Goal: Transaction & Acquisition: Subscribe to service/newsletter

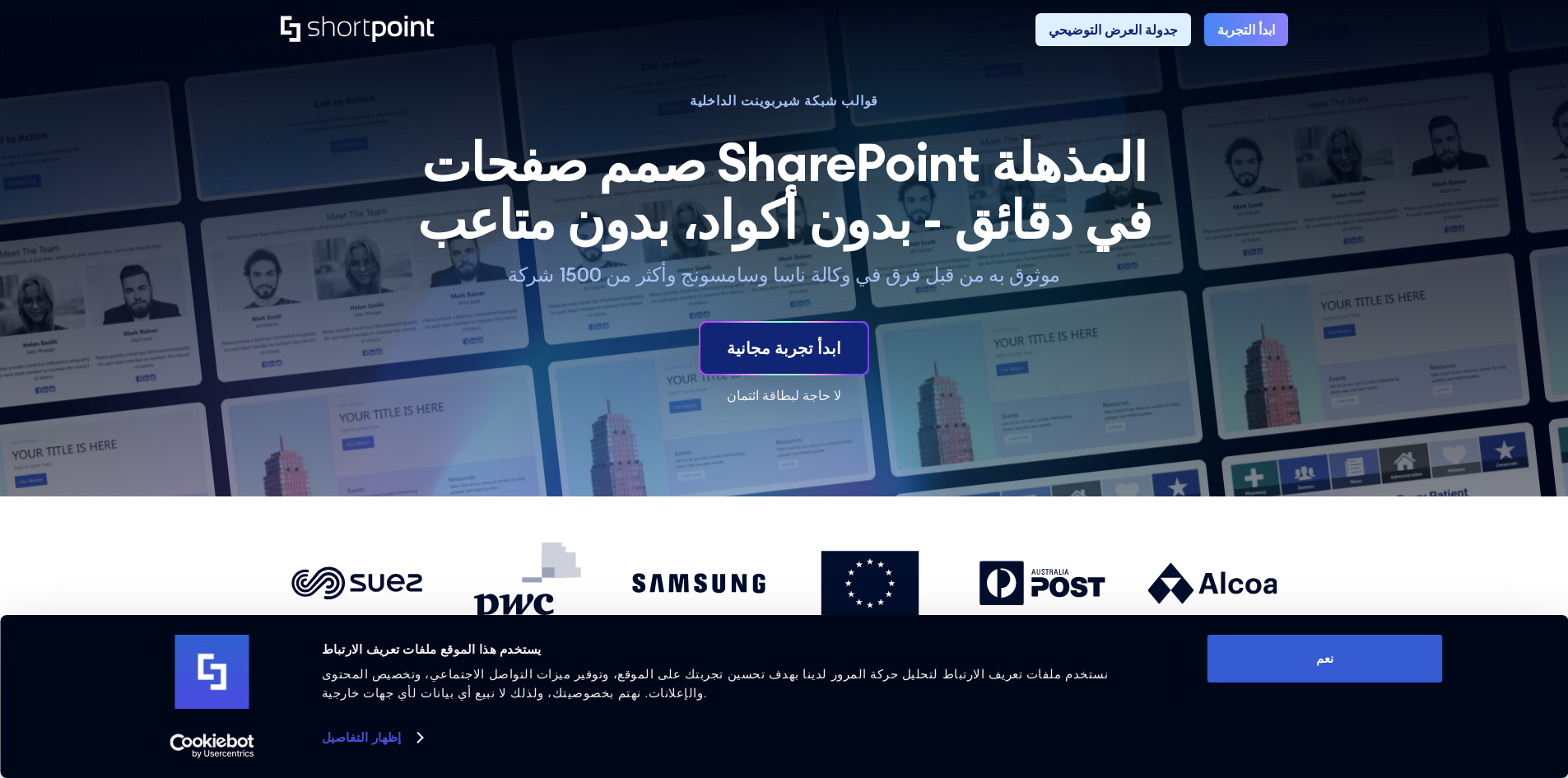
click at [839, 352] on link "ابدأ تجربة مجانية" at bounding box center [784, 348] width 167 height 51
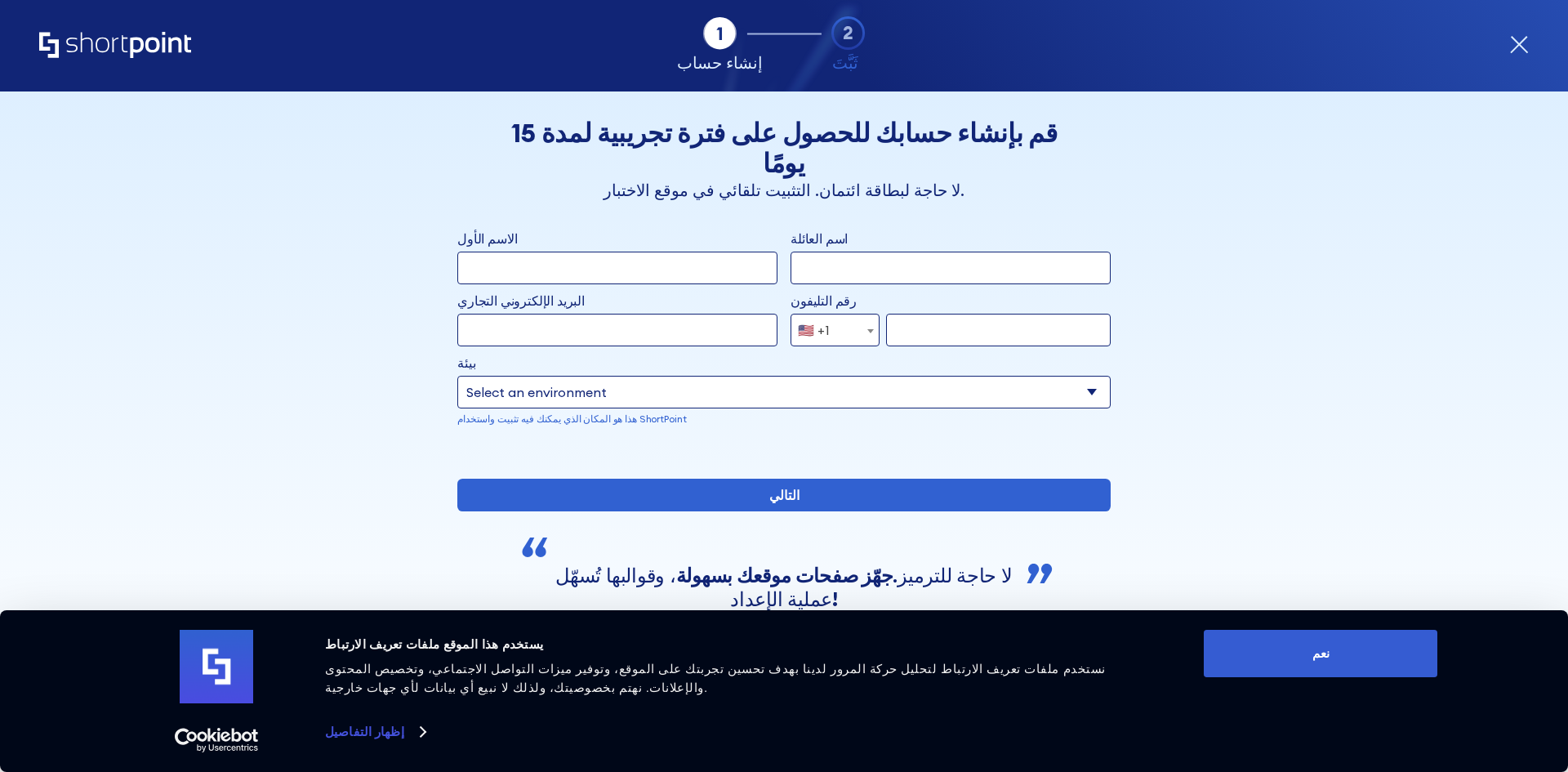
click at [657, 251] on input "الاسم الأول" at bounding box center [618, 267] width 321 height 33
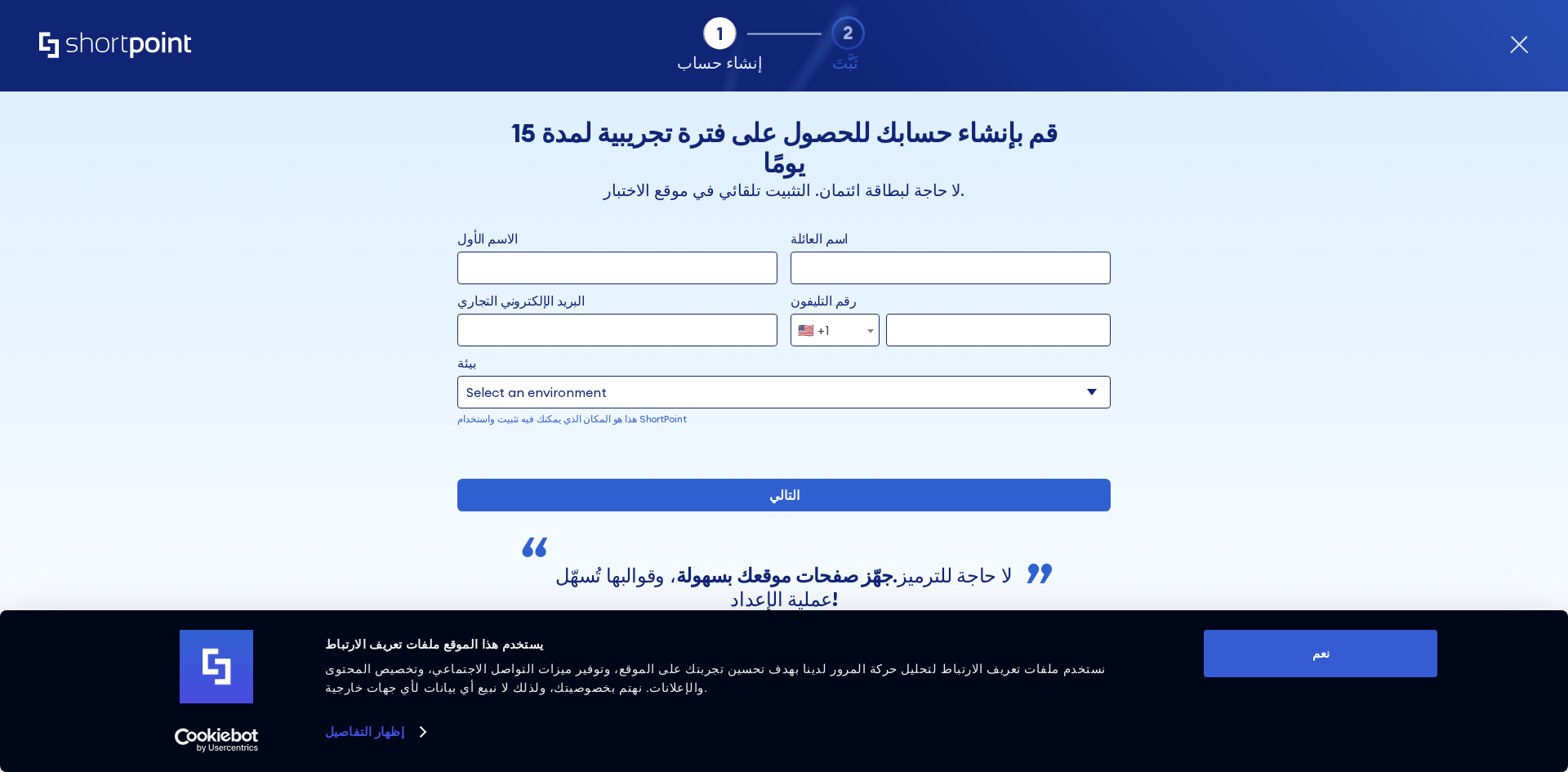
type input "ث"
type input "elsayed"
type input "elrefaey"
type input "e"
type input "revorefaey9@gmail.com"
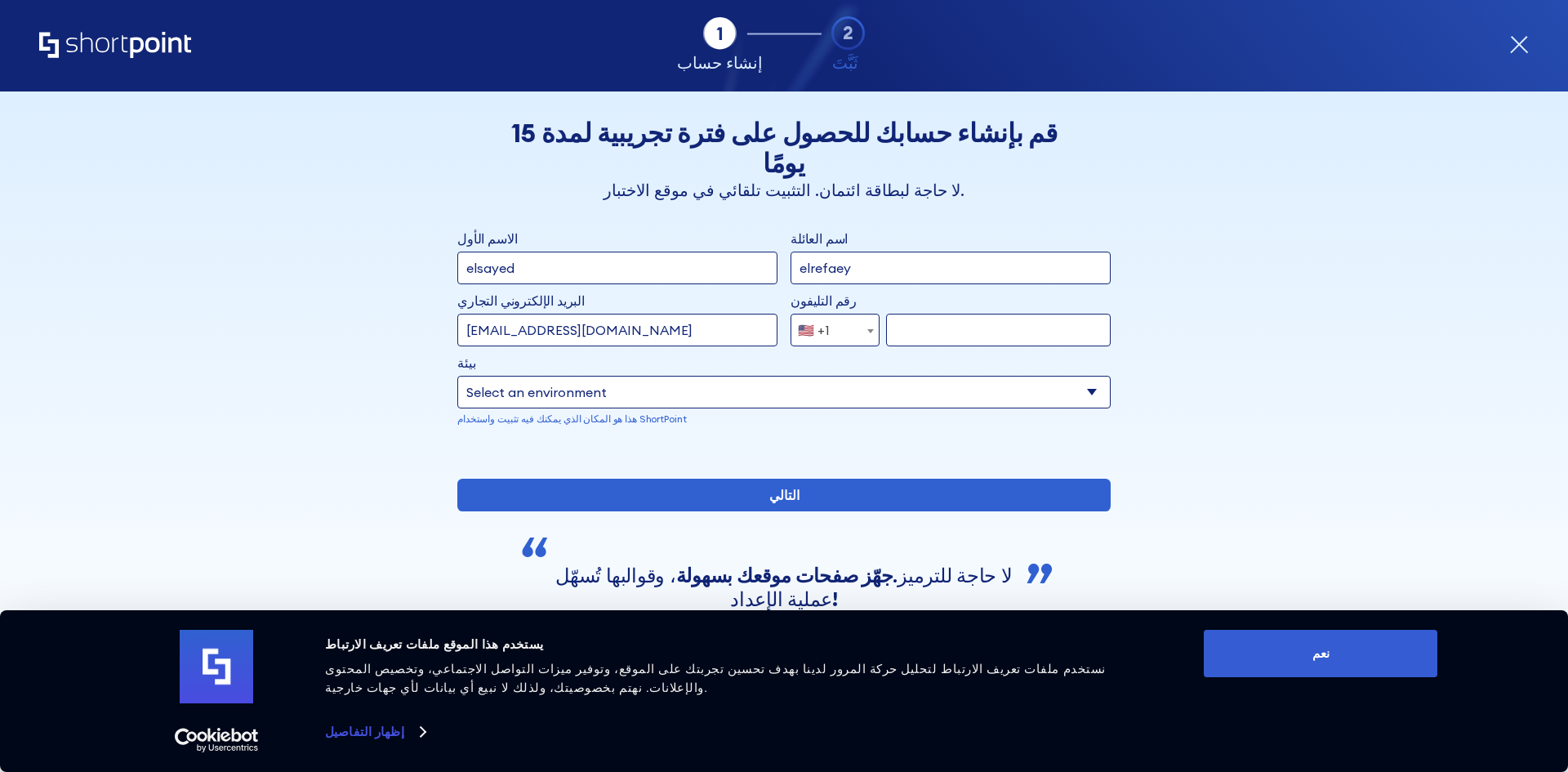
click at [852, 314] on span "🇺🇸 +1" at bounding box center [834, 330] width 89 height 33
type input "+966"
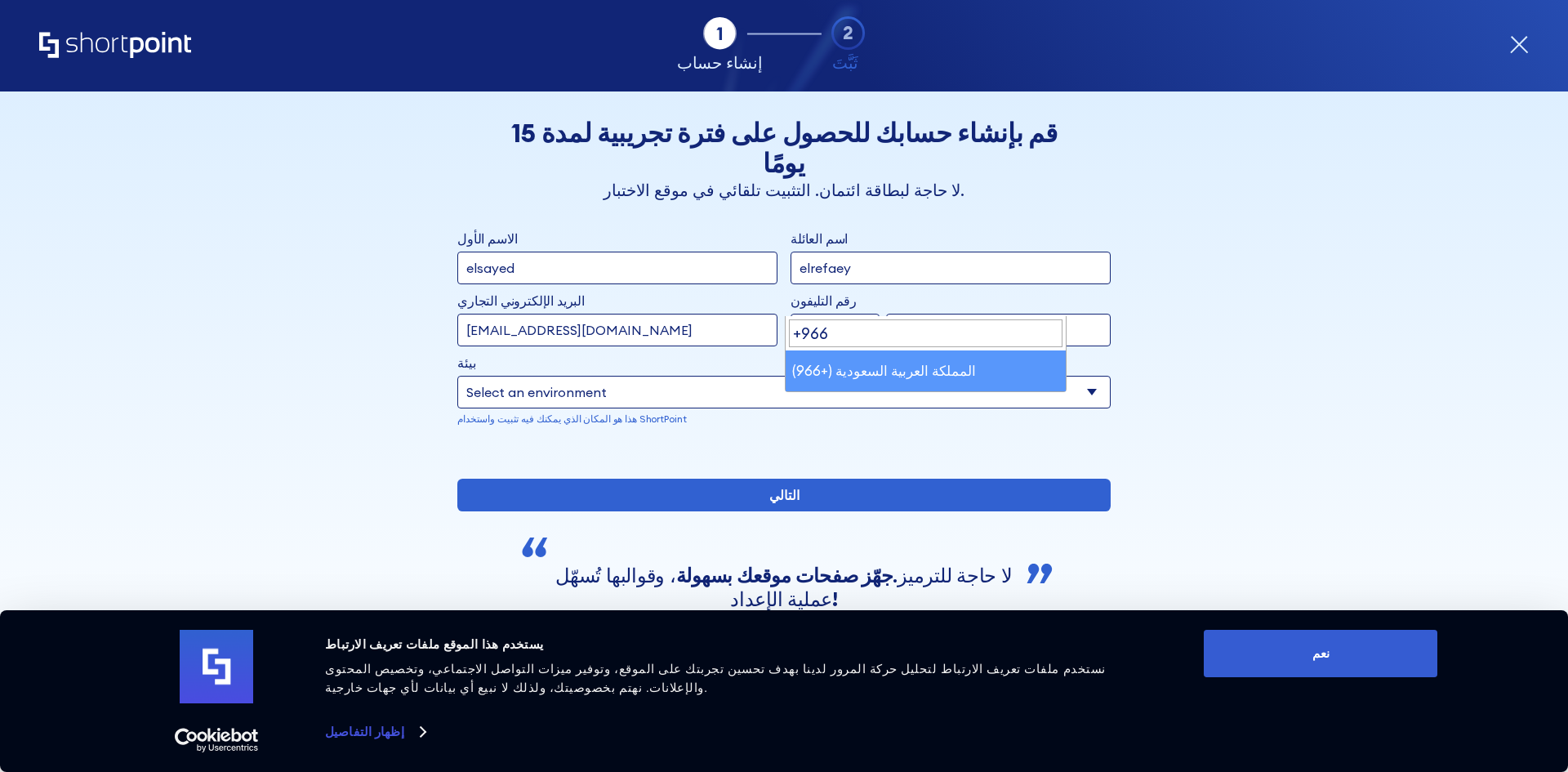
select select "+966"
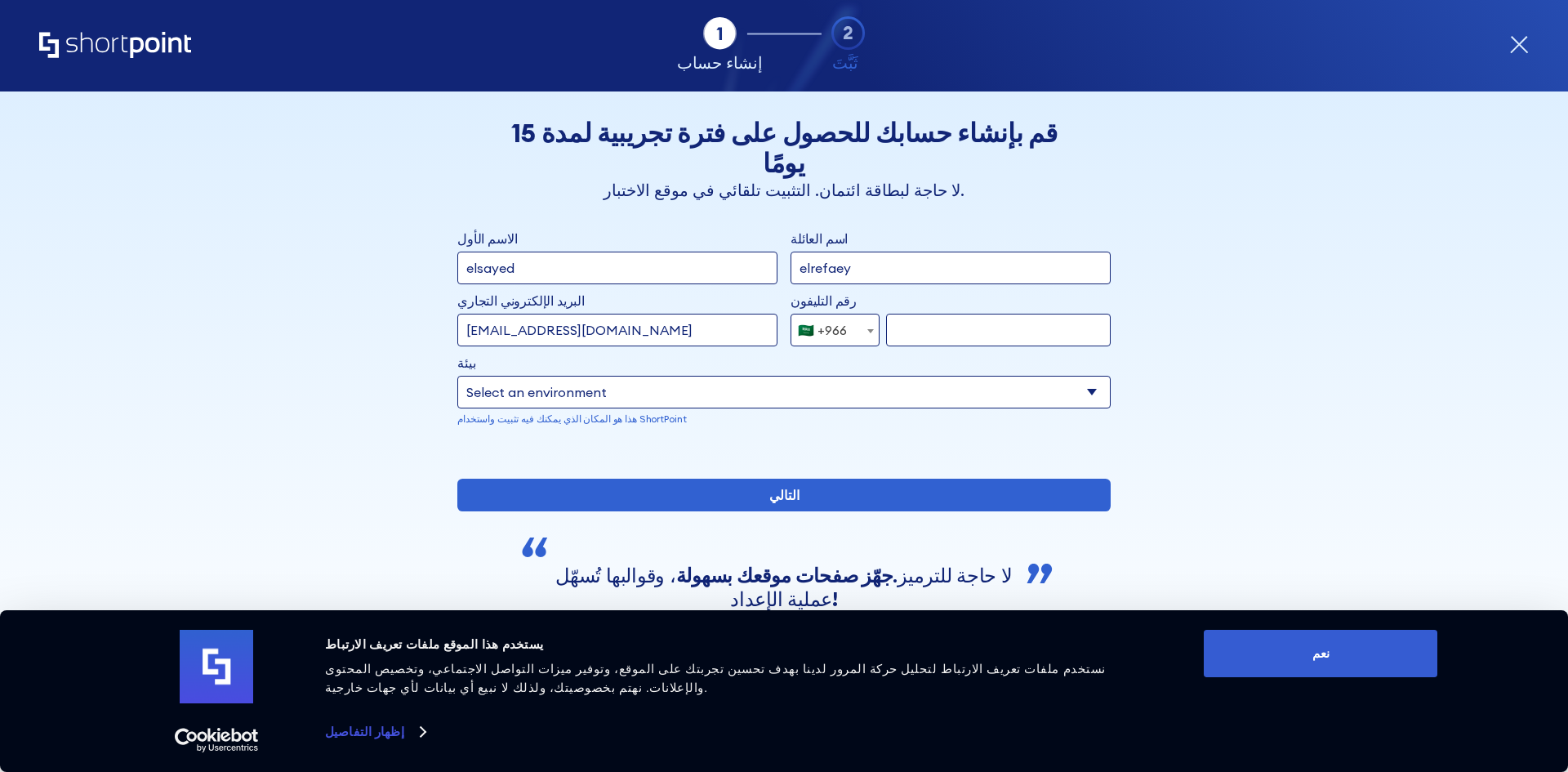
click at [991, 314] on input "استمارة" at bounding box center [998, 330] width 224 height 33
type input "543276279"
click at [944, 376] on select "Select an environment مايكروسوفت 365 شيربوينت اون لاين SharePoint 2019 (محليًا)…" at bounding box center [784, 392] width 653 height 33
click at [458, 376] on select "Select an environment مايكروسوفت 365 شيربوينت اون لاين SharePoint 2019 (محليًا)…" at bounding box center [784, 392] width 653 height 33
click at [720, 376] on select "Select an environment مايكروسوفت 365 شيربوينت اون لاين SharePoint 2019 (محليًا)…" at bounding box center [784, 392] width 653 height 33
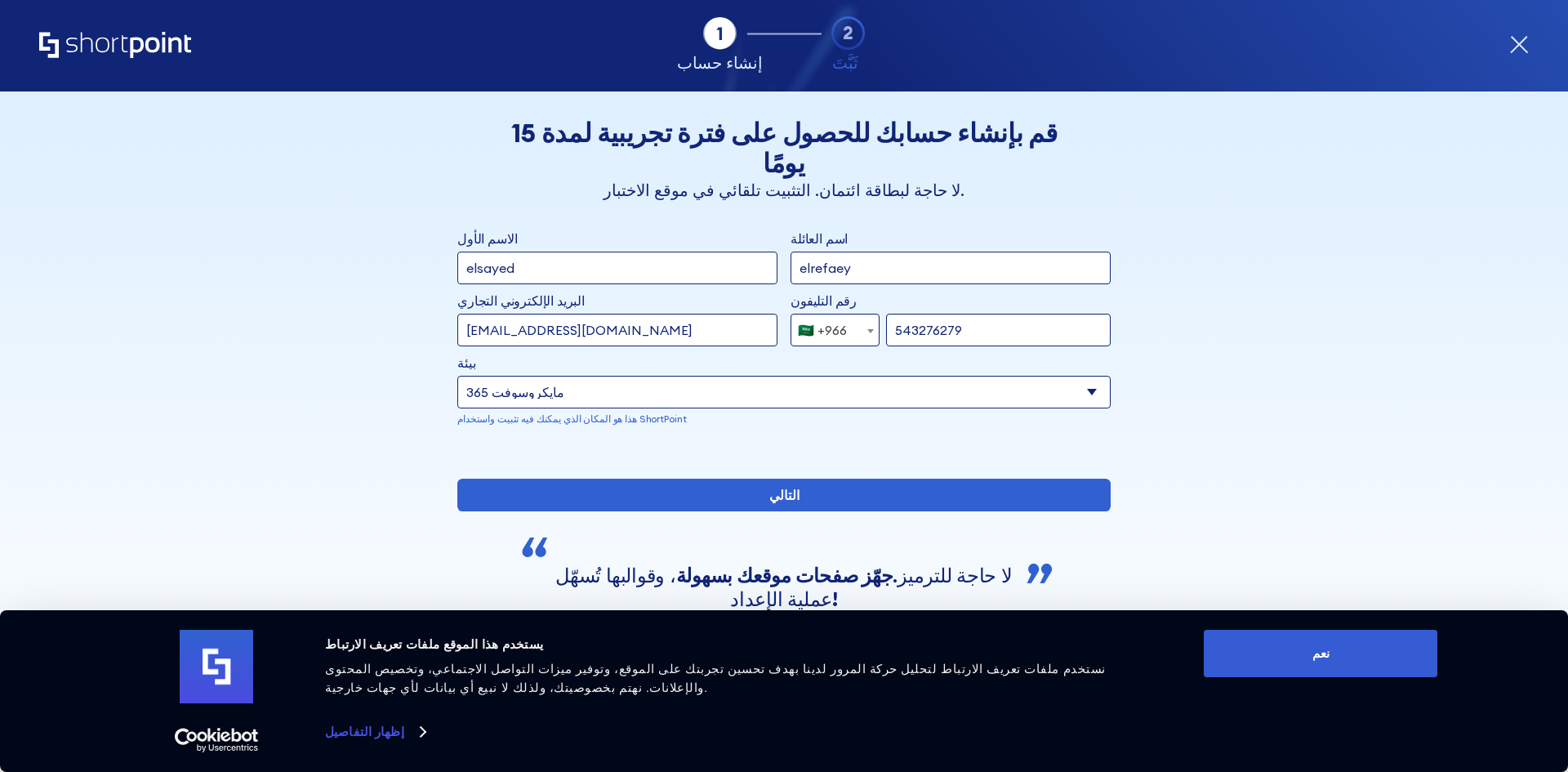
click at [731, 376] on select "Select an environment مايكروسوفت 365 شيربوينت اون لاين SharePoint 2019 (محليًا)…" at bounding box center [784, 392] width 653 height 33
click at [458, 376] on select "Select an environment مايكروسوفت 365 شيربوينت اون لاين SharePoint 2019 (محليًا)…" at bounding box center [784, 392] width 653 height 33
click at [633, 376] on select "Select an environment مايكروسوفت 365 شيربوينت اون لاين SharePoint 2019 (محليًا)…" at bounding box center [784, 392] width 653 height 33
click at [458, 376] on select "Select an environment مايكروسوفت 365 شيربوينت اون لاين SharePoint 2019 (محليًا)…" at bounding box center [784, 392] width 653 height 33
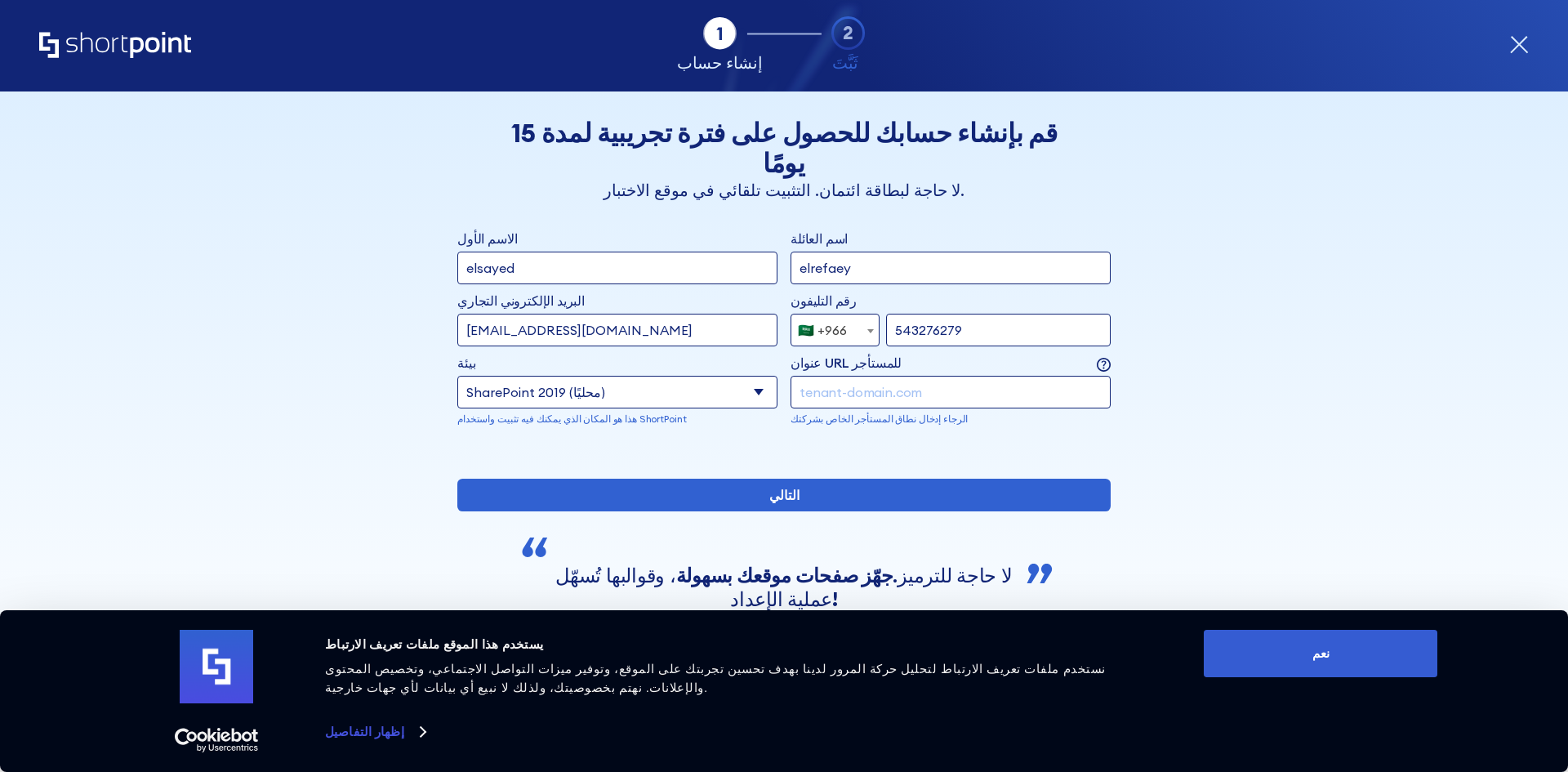
click at [652, 376] on select "حدد البيئة مايكروسوفت 365 شيربوينت اون لاين SharePoint 2019 (محليًا) SharePoint…" at bounding box center [618, 392] width 321 height 33
select select "Microsoft 365"
click at [458, 376] on select "حدد البيئة مايكروسوفت 365 شيربوينت اون لاين SharePoint 2019 (محليًا) SharePoint…" at bounding box center [618, 392] width 321 height 33
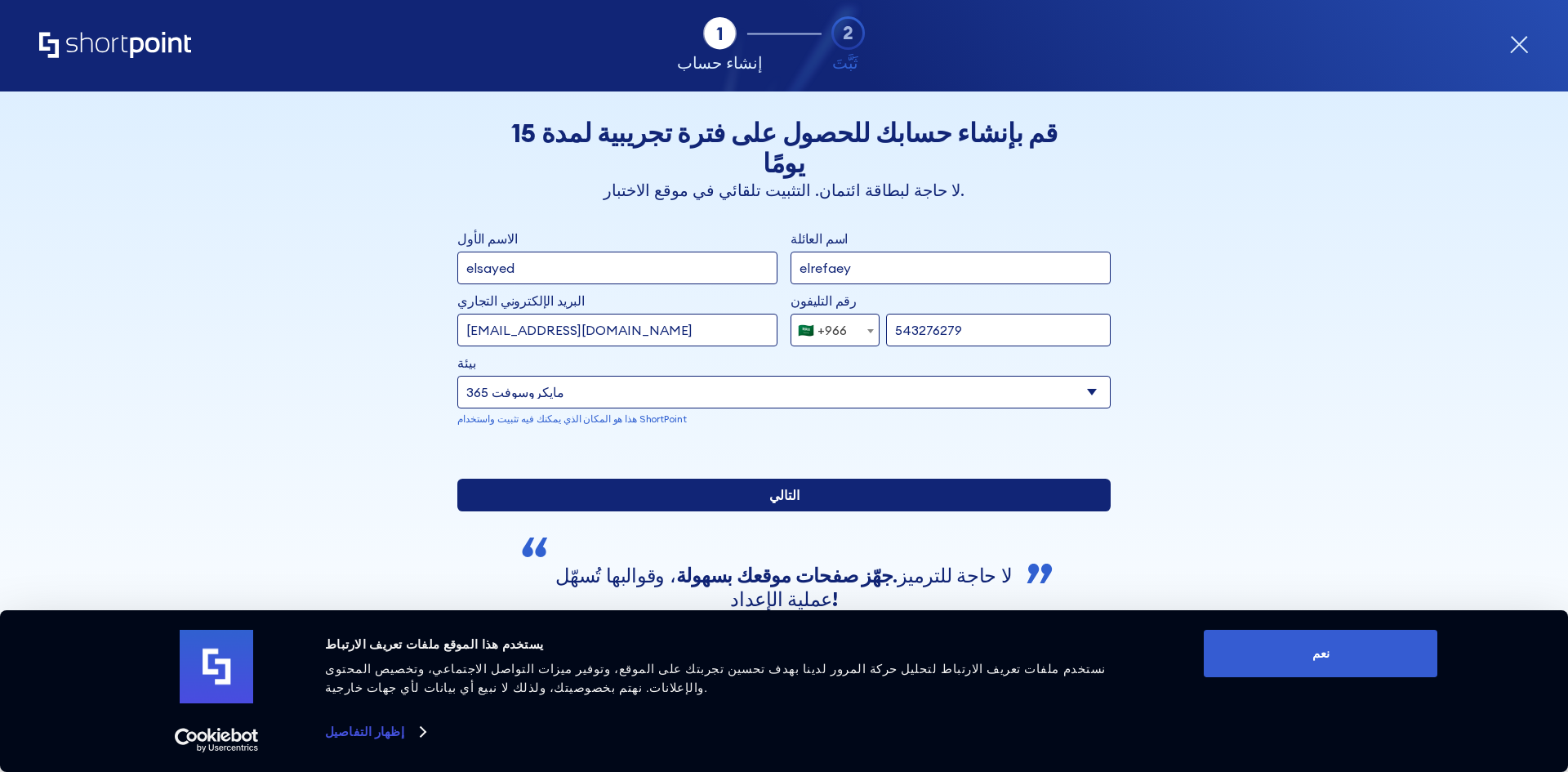
click at [700, 511] on input "التالي" at bounding box center [784, 494] width 653 height 33
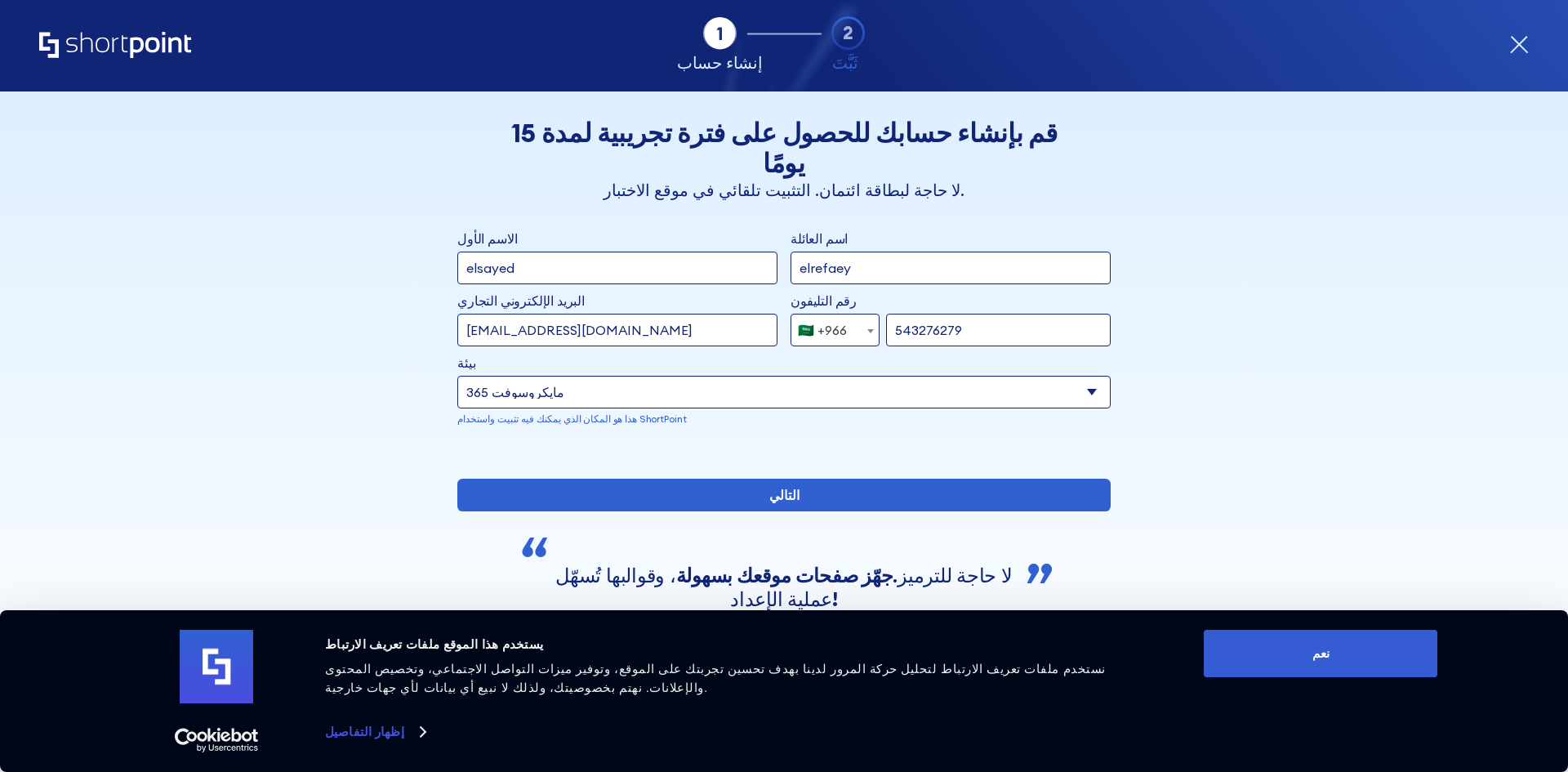
click at [683, 314] on input "revorefaey9@gmail.com" at bounding box center [618, 330] width 321 height 33
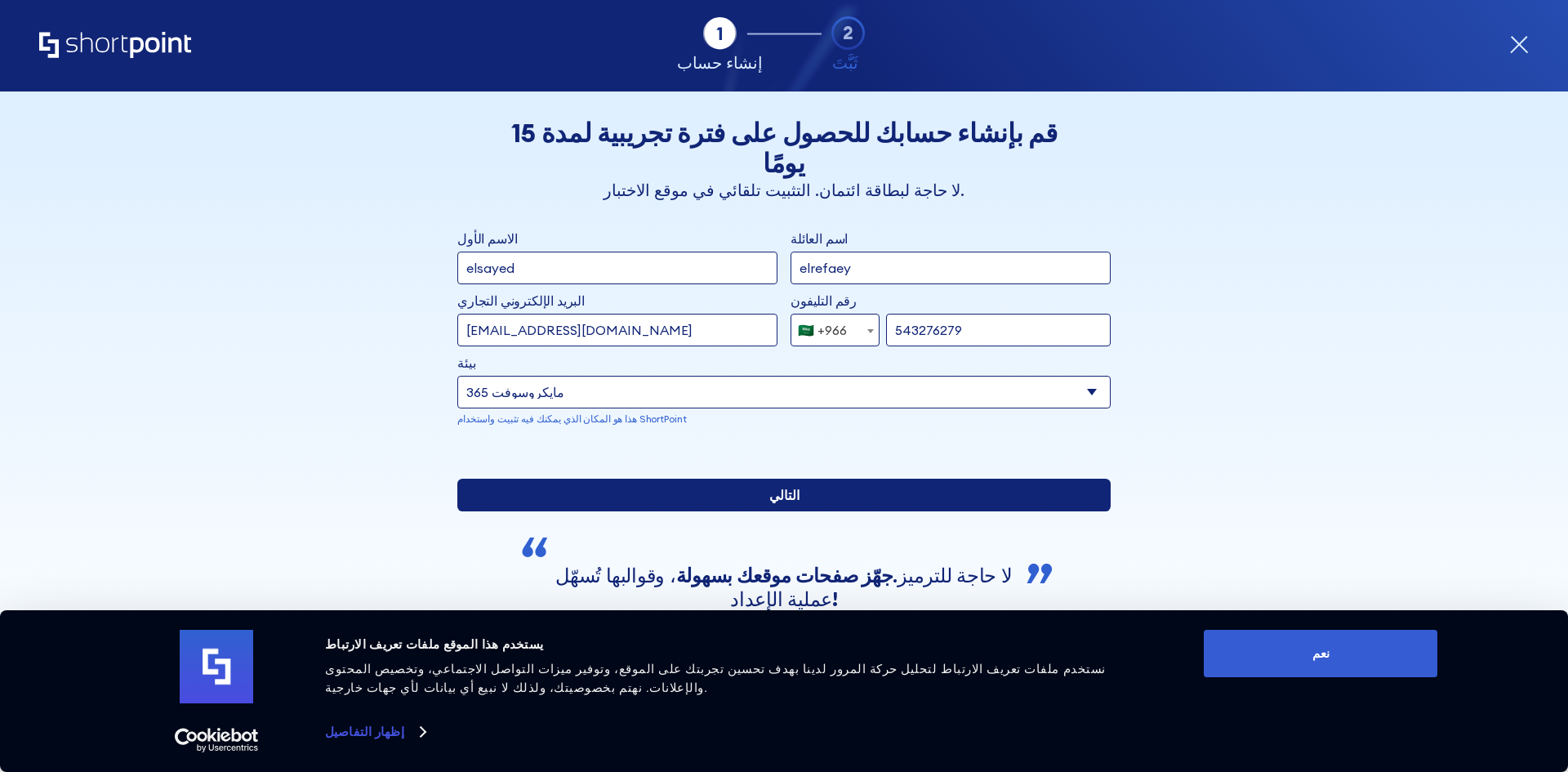
click at [684, 511] on input "التالي" at bounding box center [784, 494] width 653 height 33
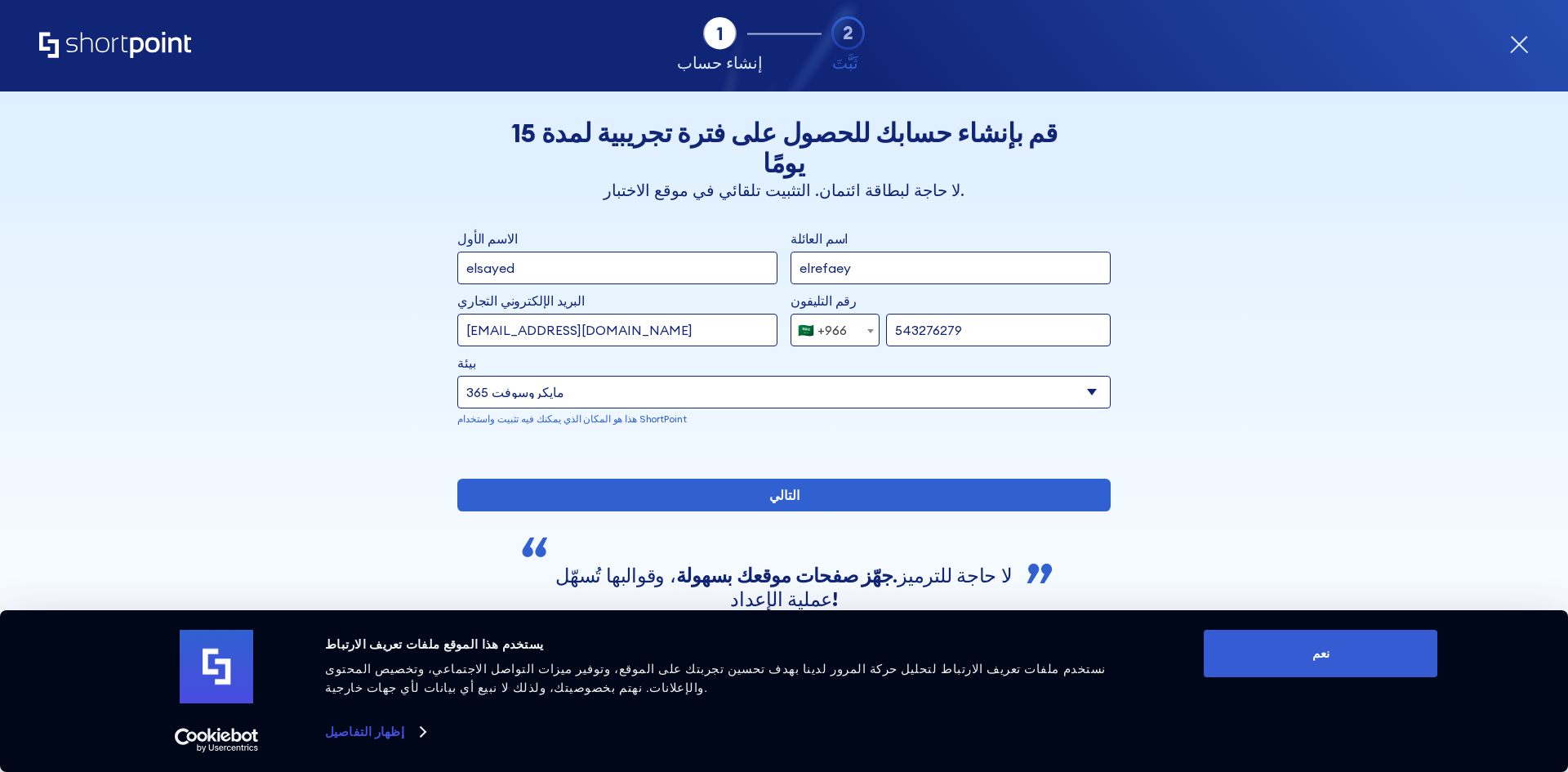
click at [656, 314] on input "revorefaey9@gmail.com" at bounding box center [618, 330] width 321 height 33
click at [1350, 661] on button "نعم" at bounding box center [1320, 653] width 234 height 48
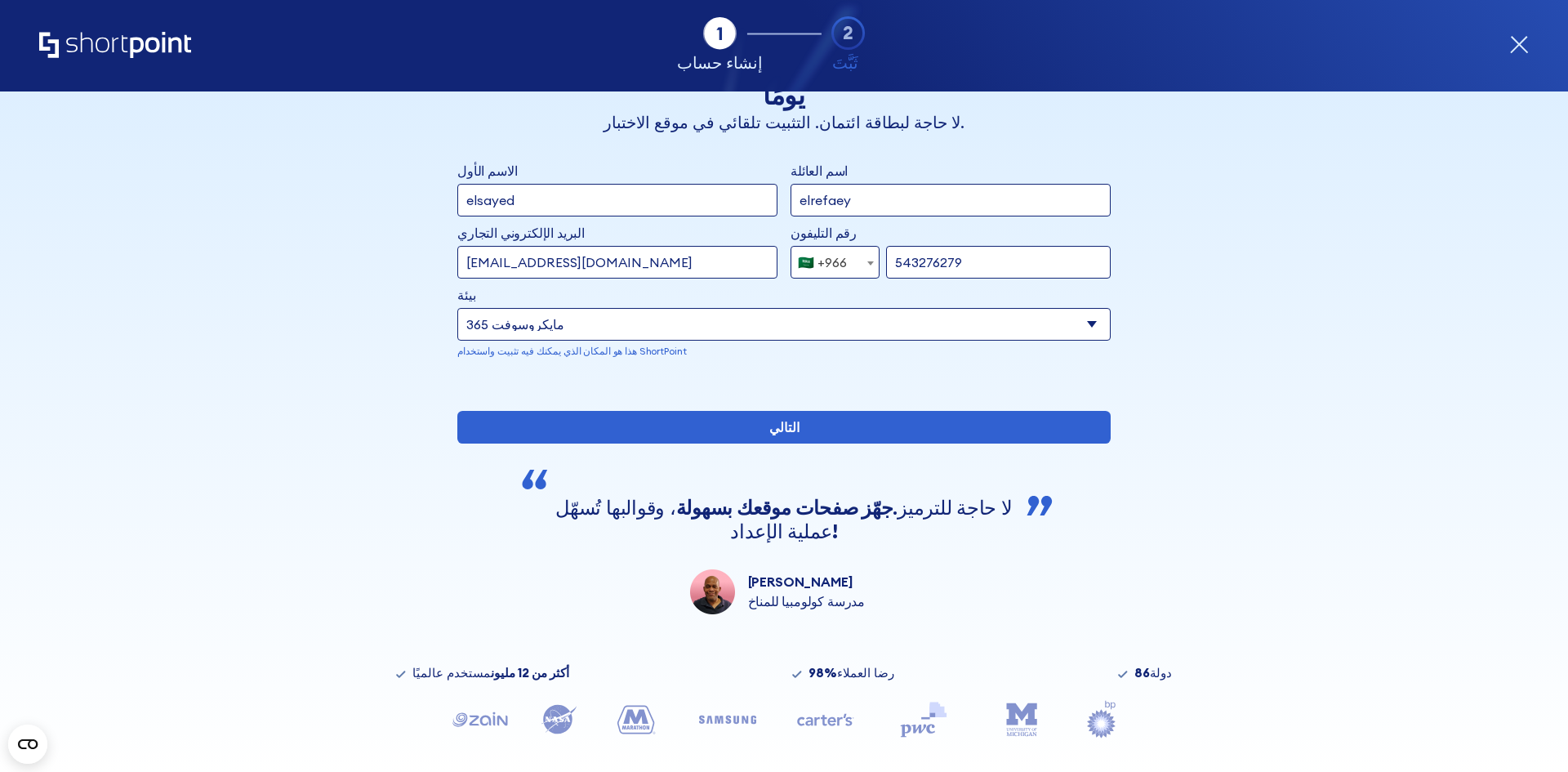
scroll to position [114, 0]
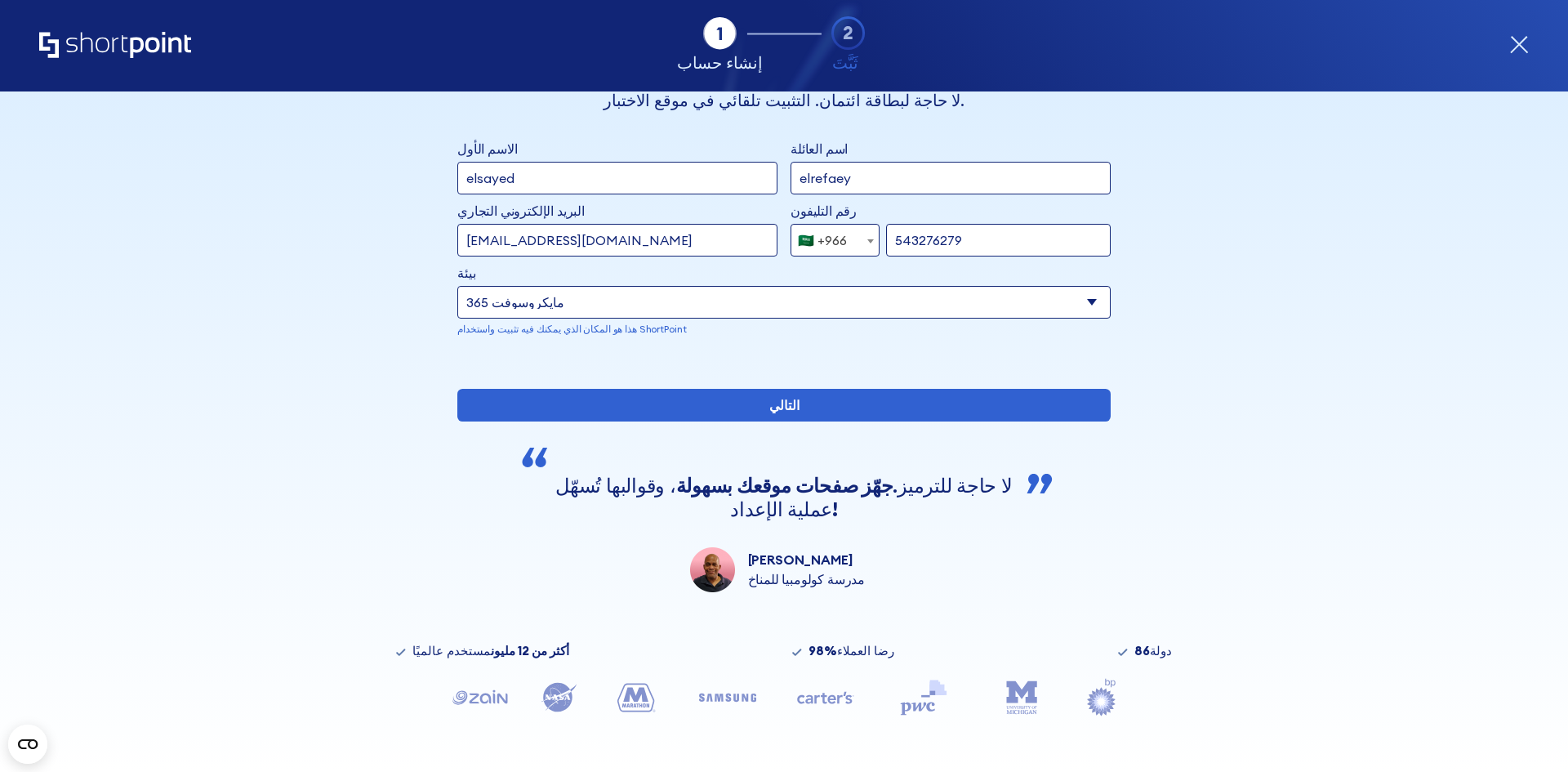
click at [1504, 48] on div "علامة التبويب 1 علامة التبويب 2 علامة التبويب 2 يسهل ShortPoint إعداد وتنظيم ال…" at bounding box center [784, 46] width 1490 height 92
click at [1513, 46] on icon "استمارة" at bounding box center [1518, 45] width 20 height 20
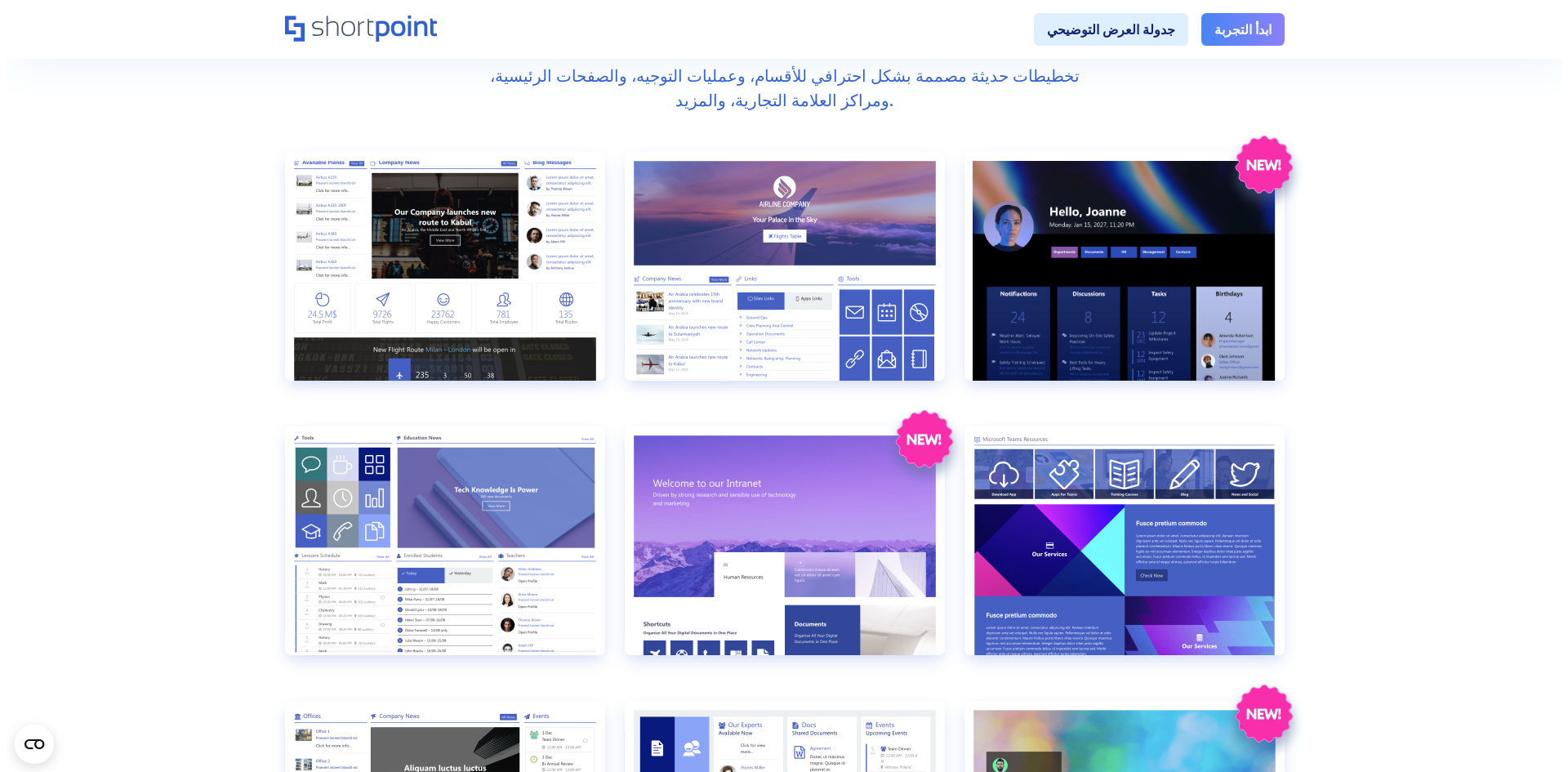
scroll to position [653, 0]
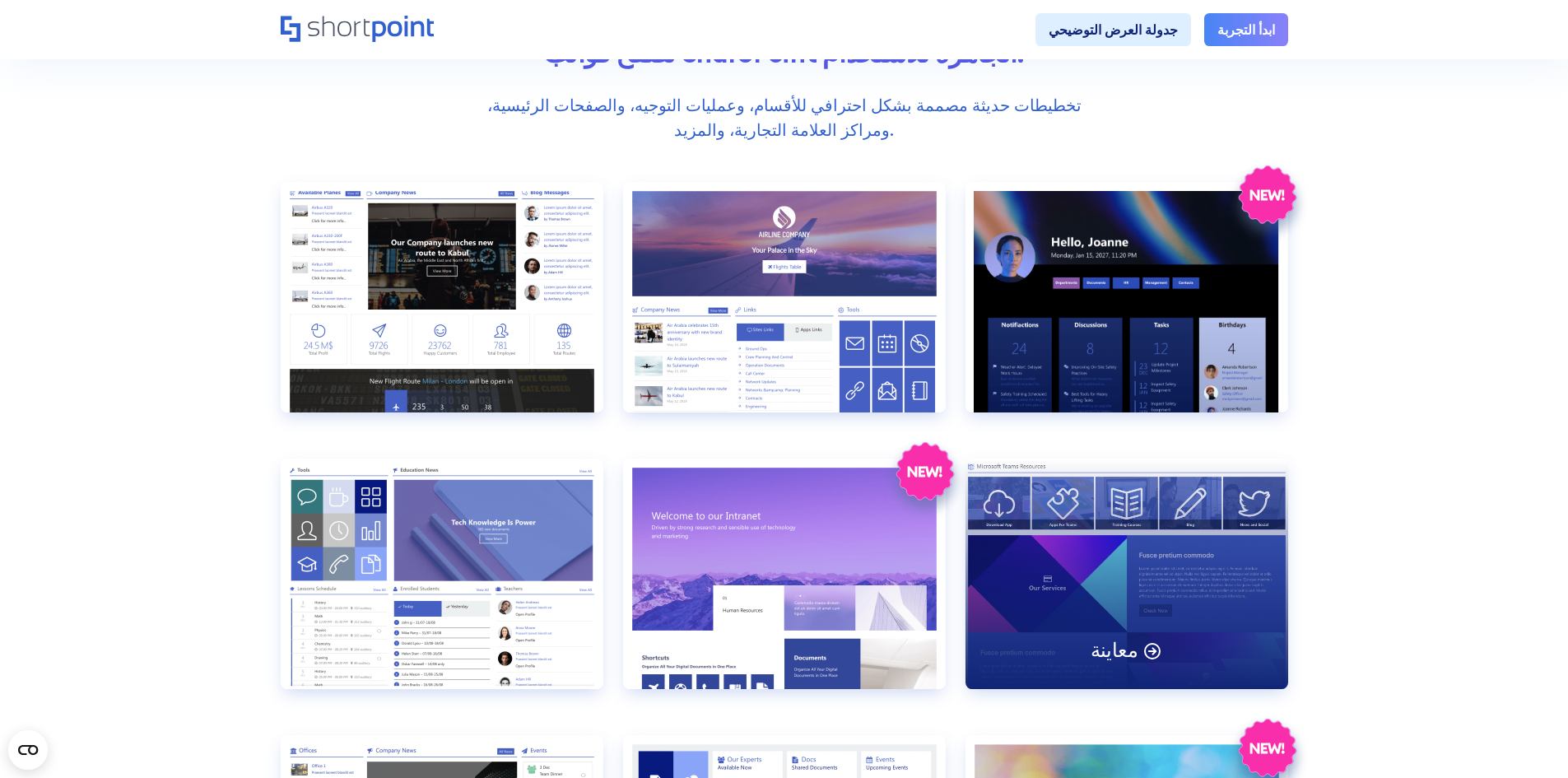
click at [1187, 532] on div "معاينة" at bounding box center [1126, 574] width 323 height 231
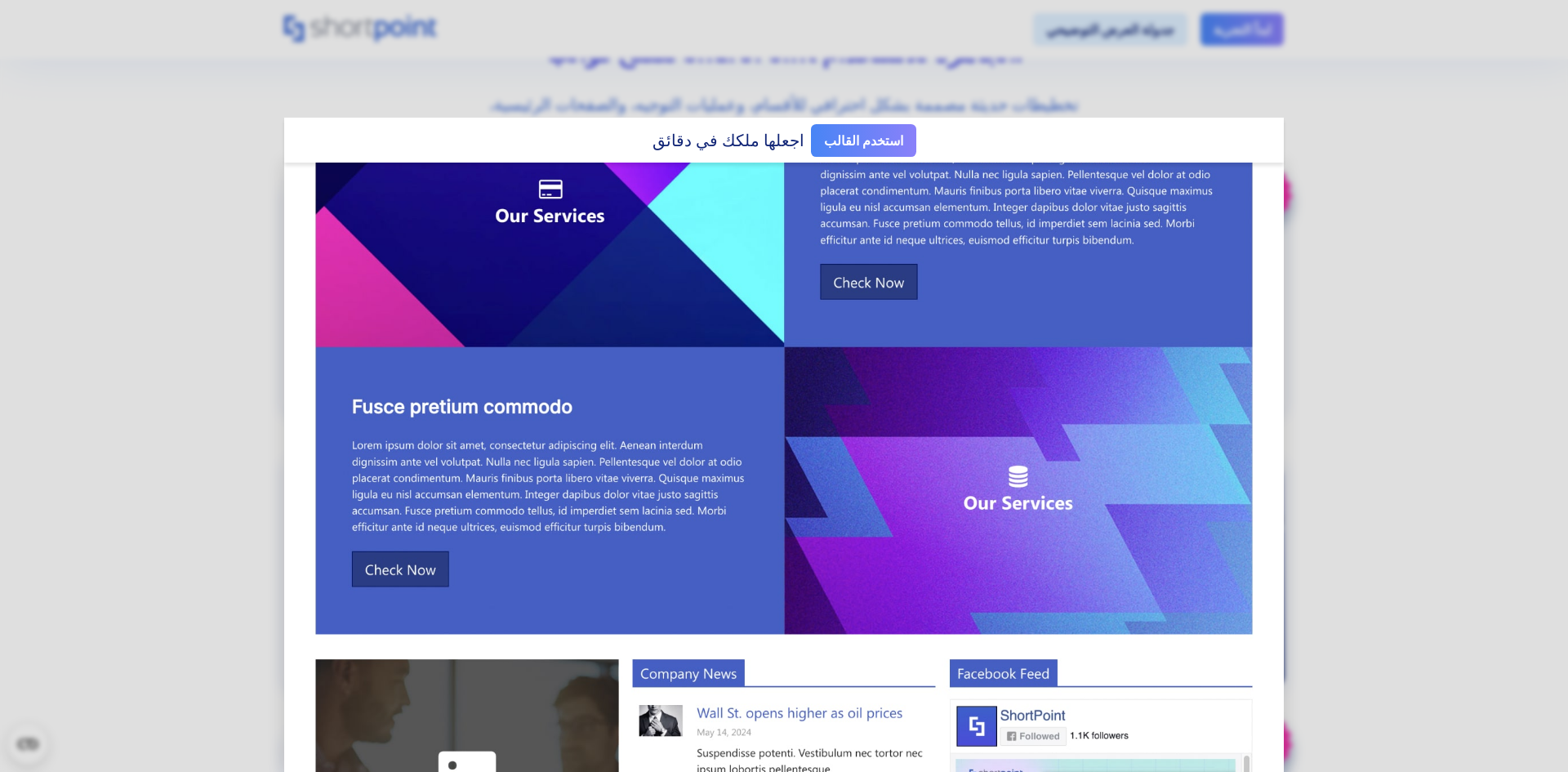
scroll to position [0, 0]
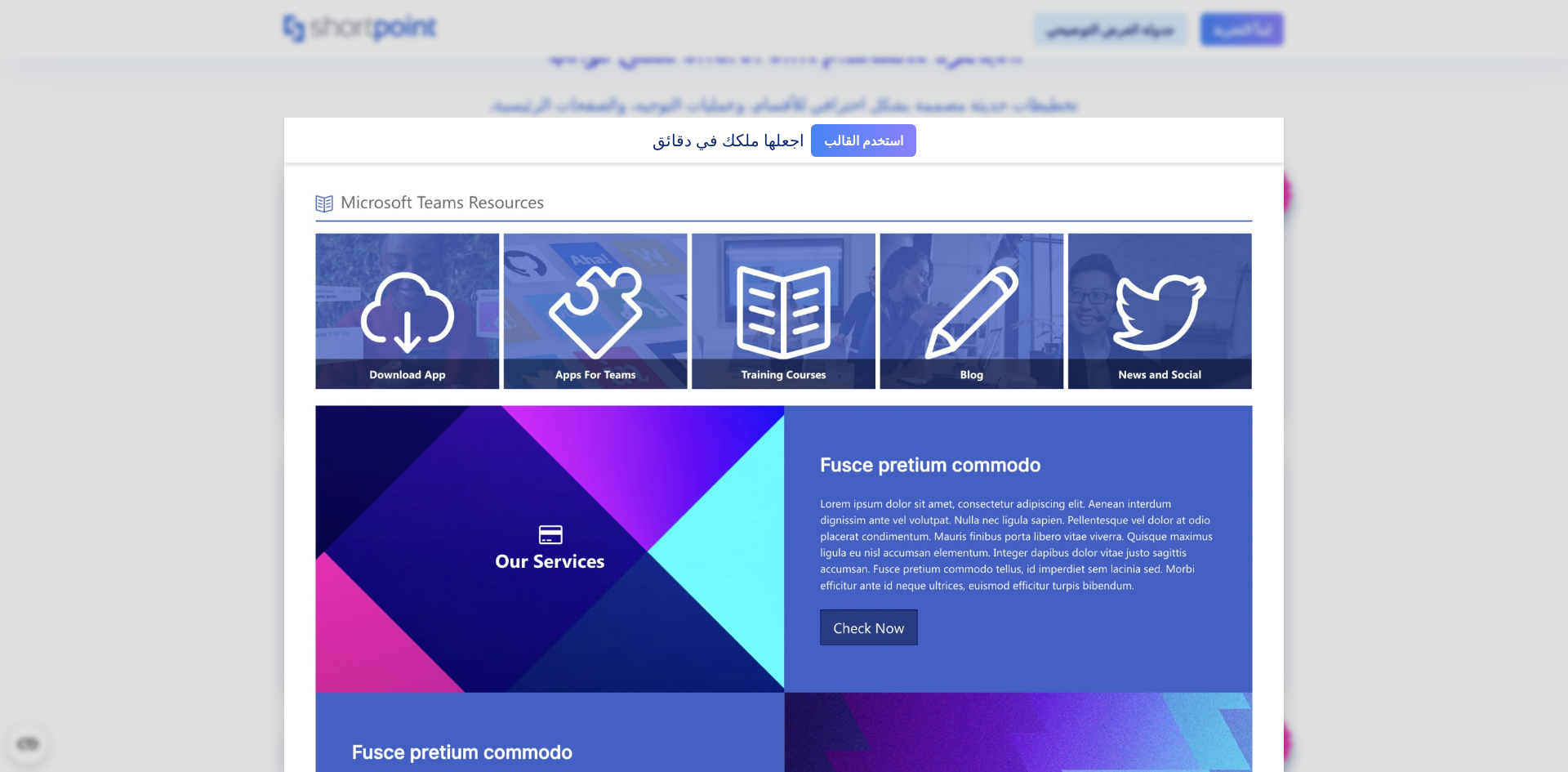
click at [594, 342] on img at bounding box center [784, 777] width 1000 height 1229
click at [333, 314] on img at bounding box center [784, 777] width 1000 height 1229
click at [420, 309] on img at bounding box center [784, 777] width 1000 height 1229
click at [865, 130] on link "استخدم القالب" at bounding box center [863, 140] width 106 height 33
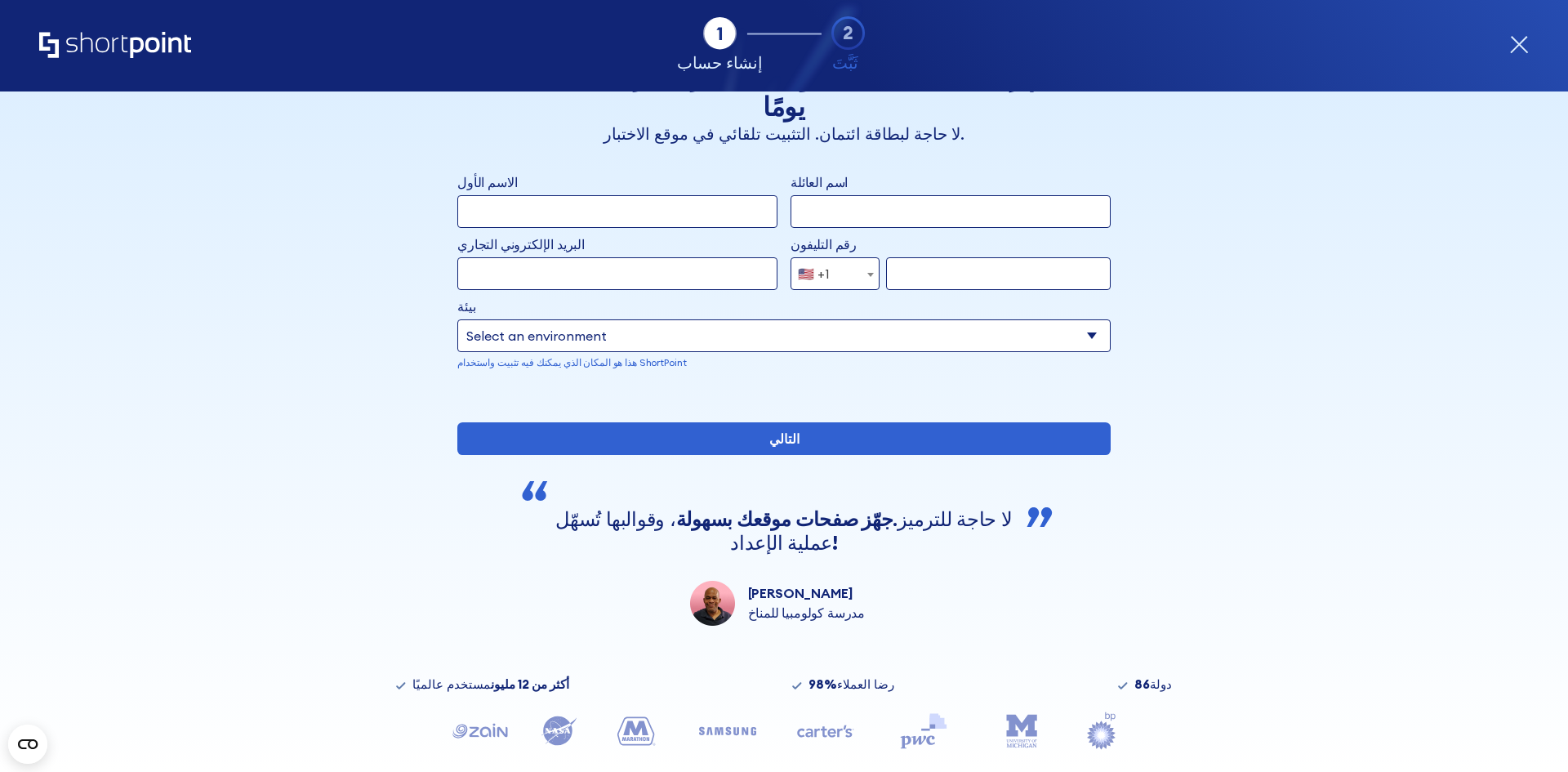
scroll to position [114, 0]
